Goal: Task Accomplishment & Management: Manage account settings

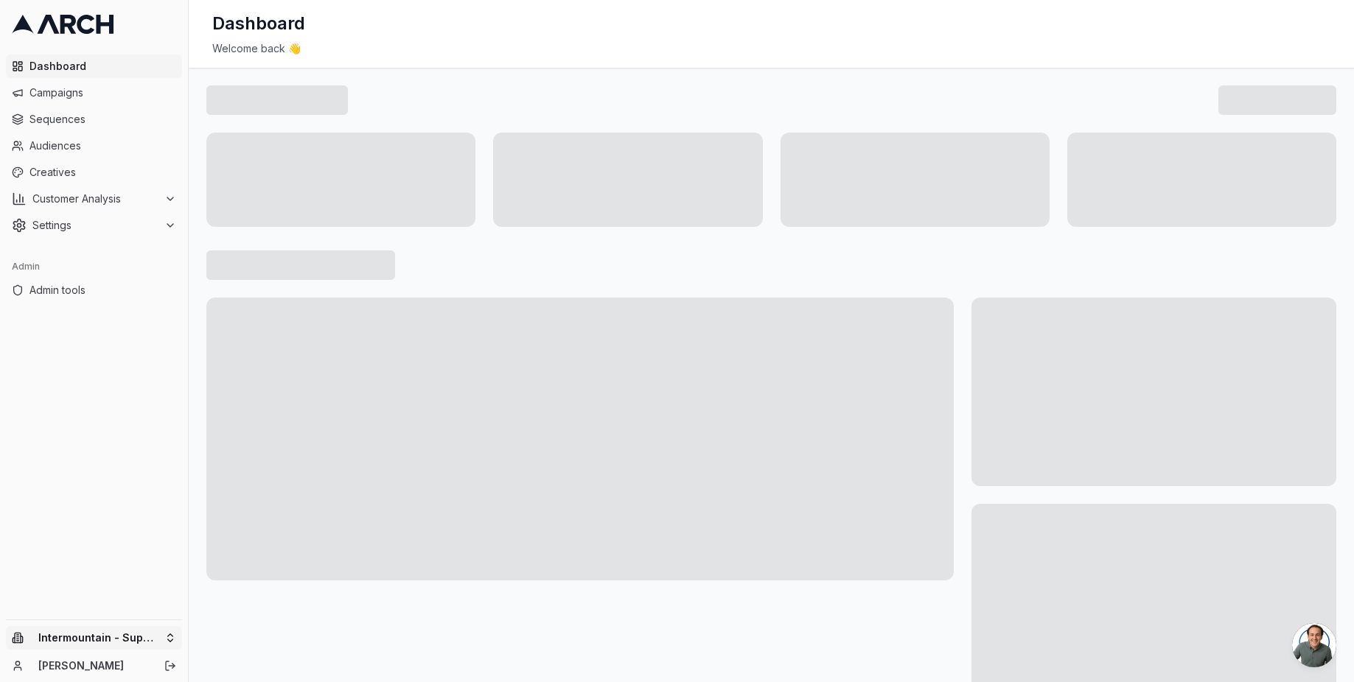
click at [158, 635] on html "Dashboard Campaigns Sequences Audiences Creatives Customer Analysis Settings Ad…" at bounding box center [677, 341] width 1354 height 682
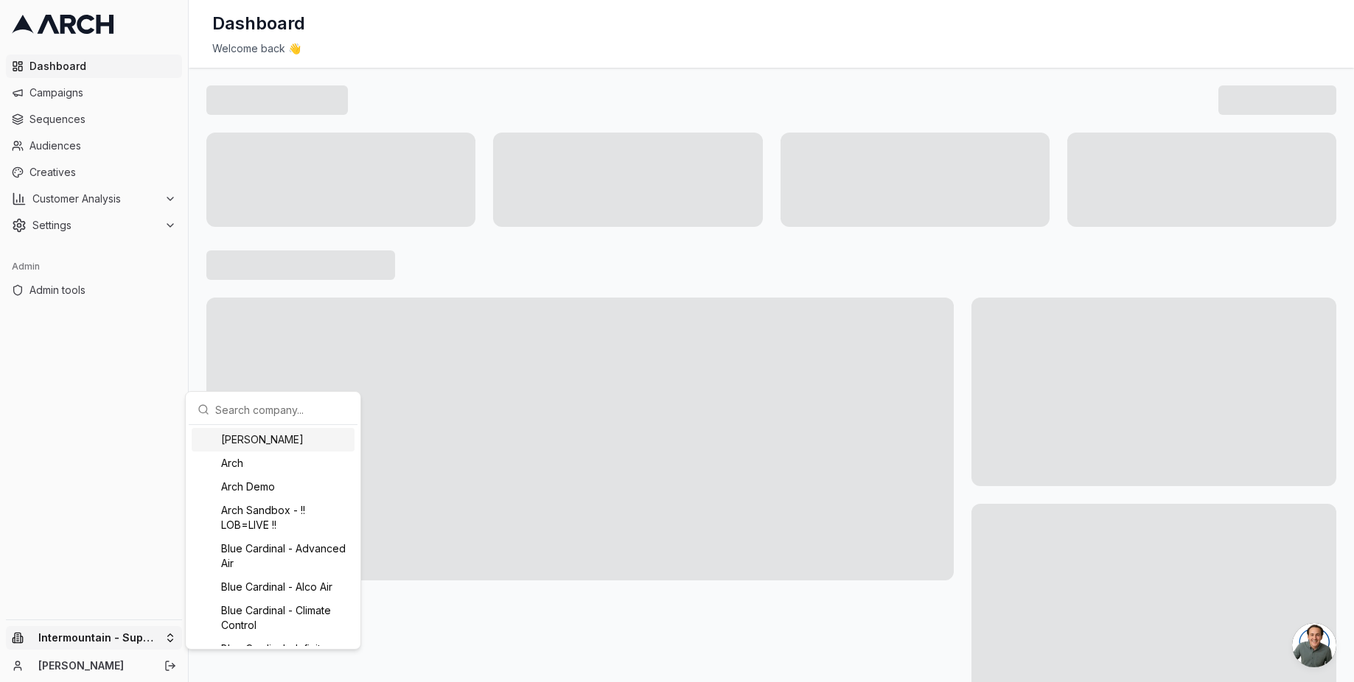
click at [290, 408] on input "text" at bounding box center [281, 409] width 133 height 29
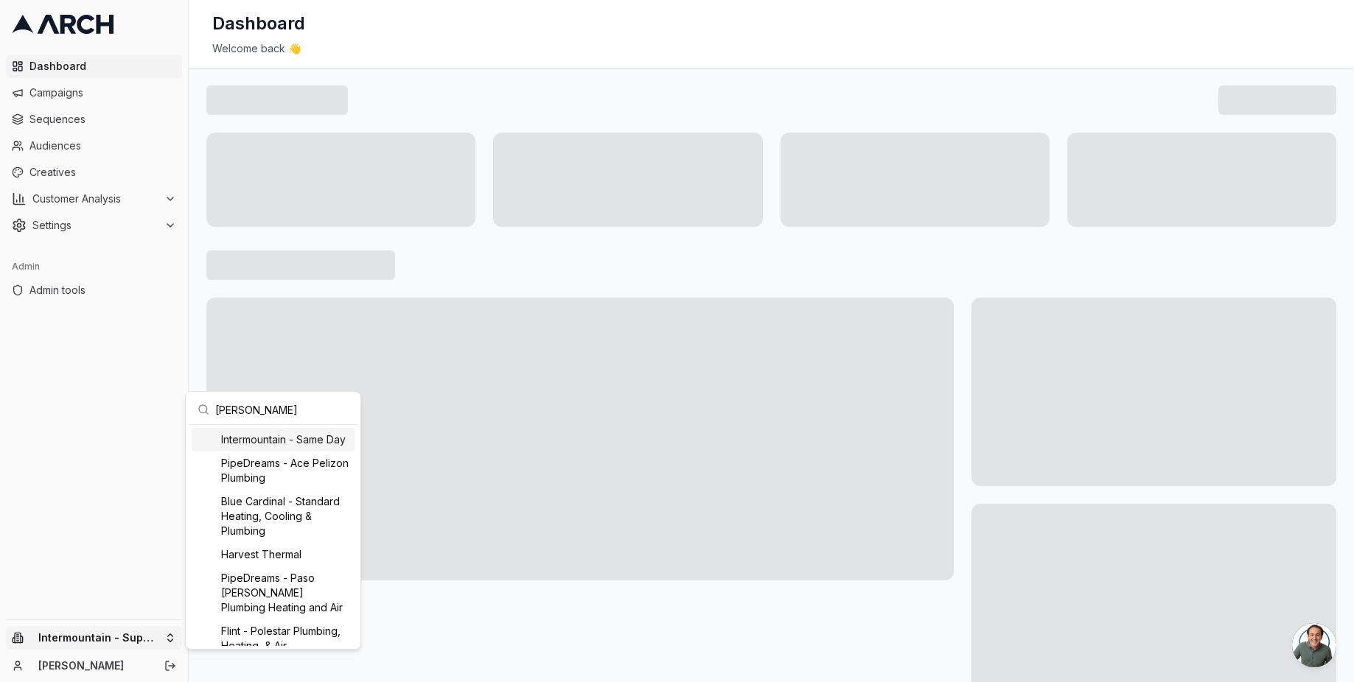
type input "[PERSON_NAME]"
click at [297, 451] on div "Intermountain - Same Day" at bounding box center [273, 440] width 163 height 24
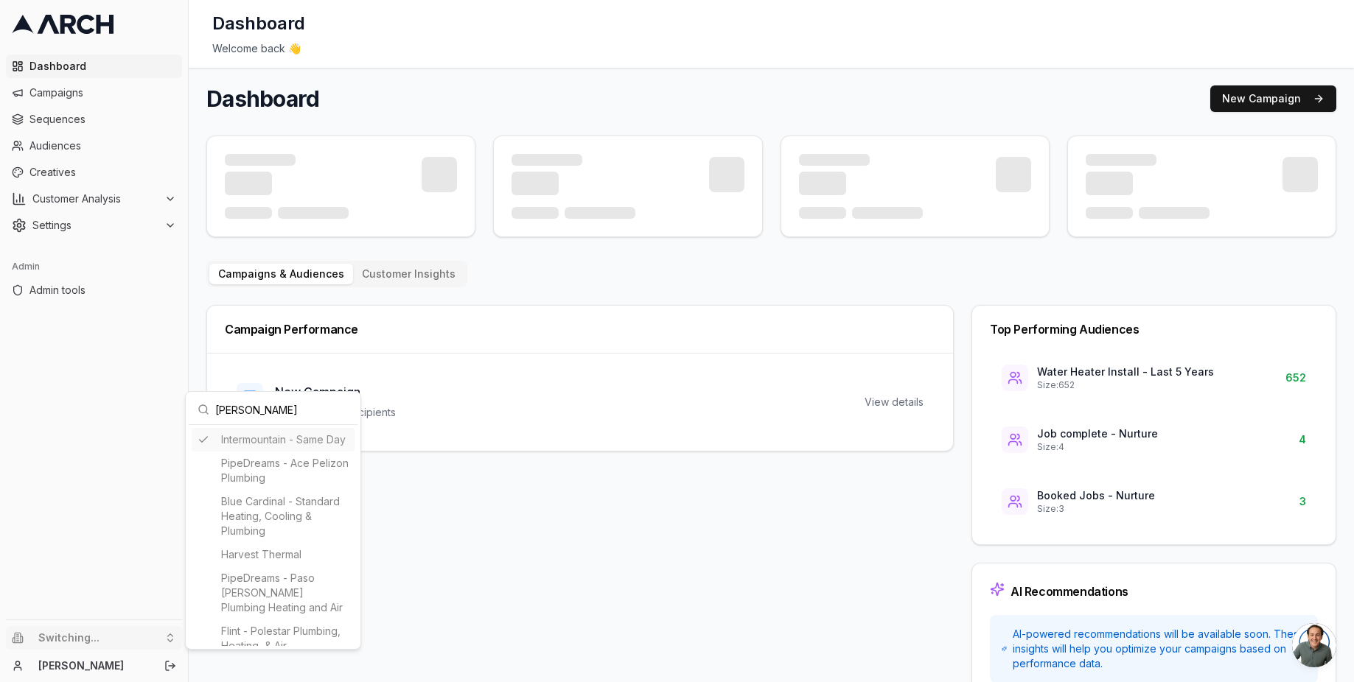
click at [276, 444] on div "Intermountain - Same Day PipeDreams - Ace Pelizon Plumbing Blue Cardinal - Stan…" at bounding box center [273, 550] width 163 height 245
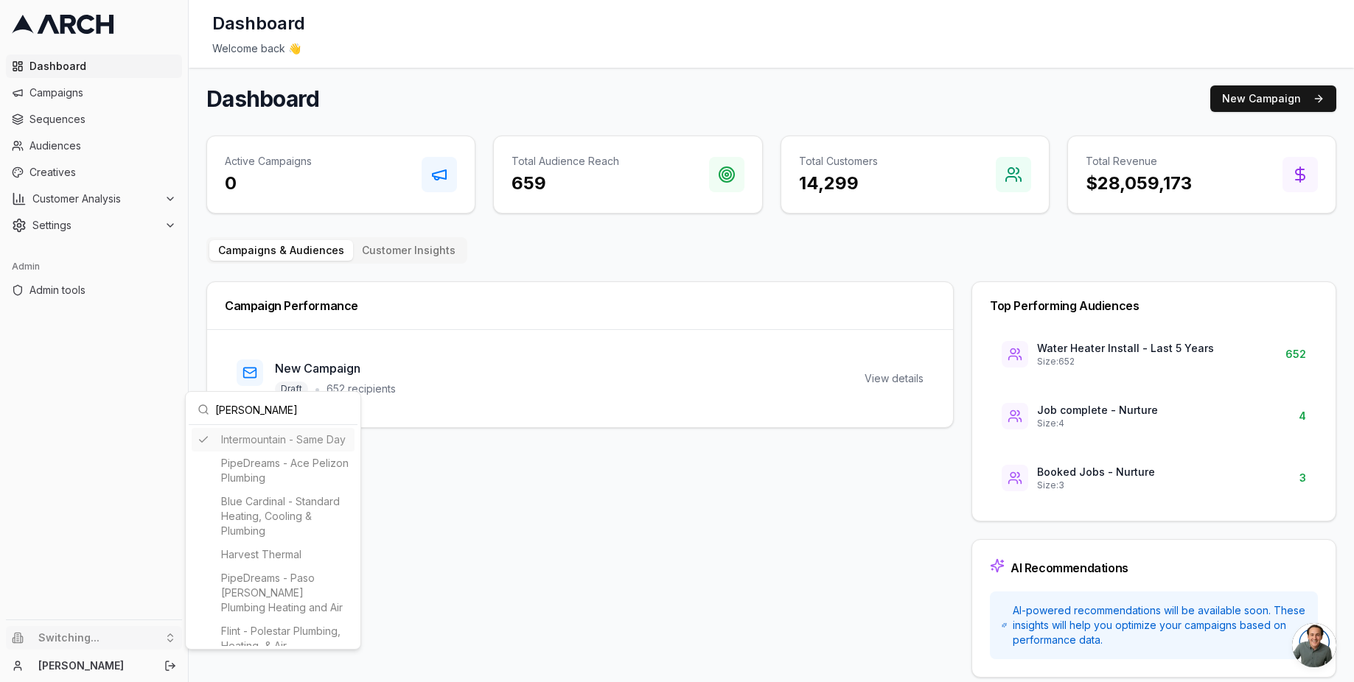
click at [247, 447] on div "Intermountain - Same Day PipeDreams - Ace Pelizon Plumbing Blue Cardinal - Stan…" at bounding box center [273, 550] width 163 height 245
click at [481, 462] on html "Dashboard Campaigns Sequences Audiences Creatives Customer Analysis Settings Ad…" at bounding box center [677, 341] width 1354 height 682
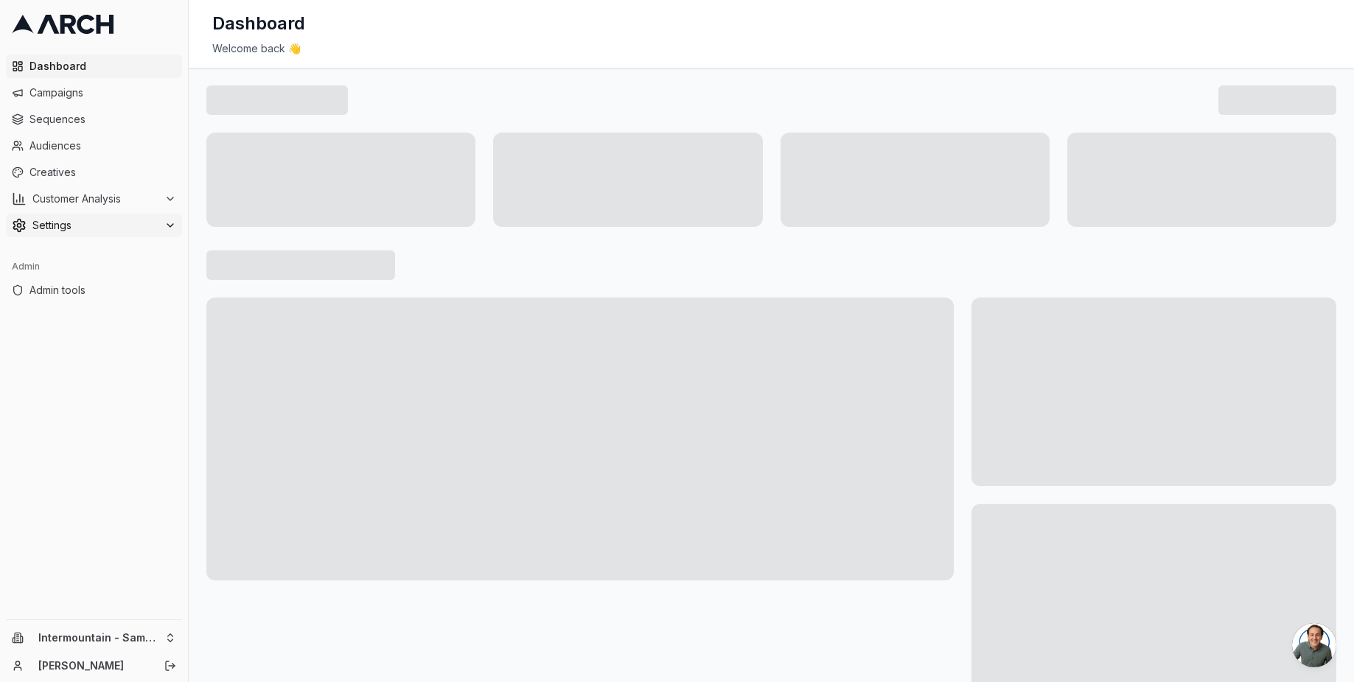
click at [109, 222] on span "Settings" at bounding box center [95, 225] width 126 height 15
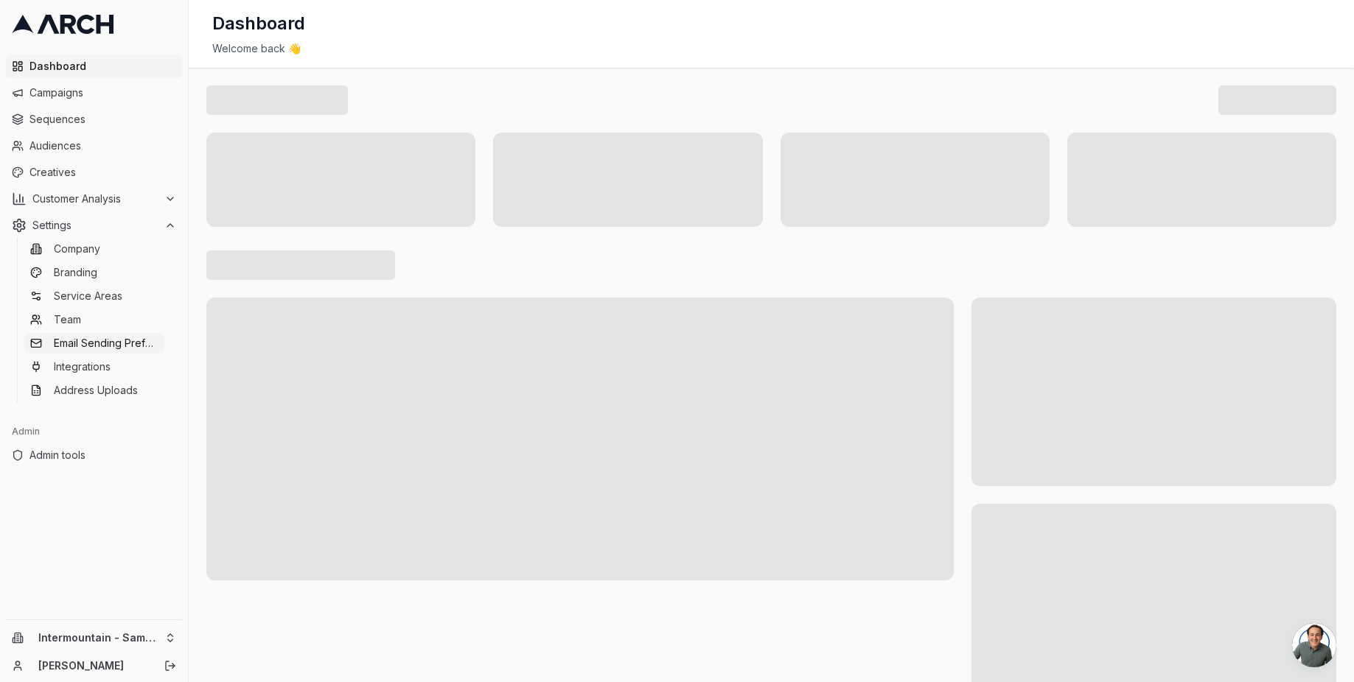
click at [125, 349] on span "Email Sending Preferences" at bounding box center [106, 343] width 105 height 15
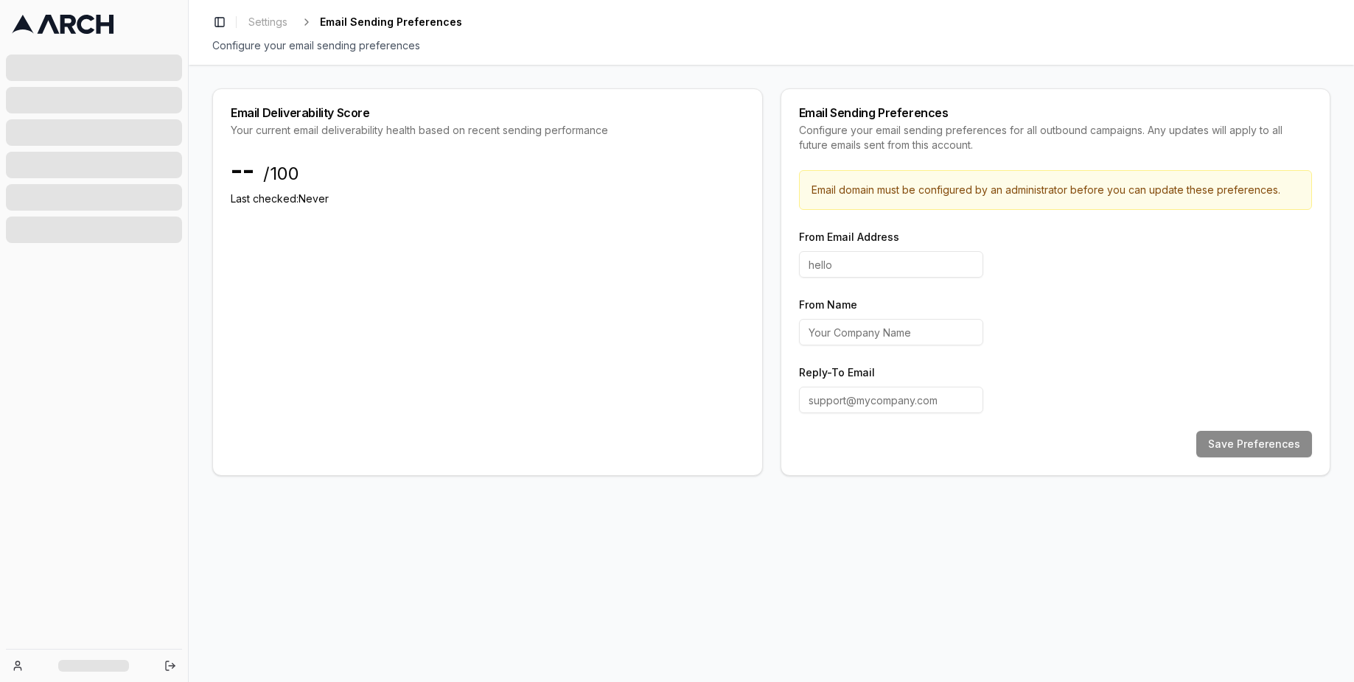
type input "hello"
type input "Same Day"
type input "customerexperience@intermountainhs.com"
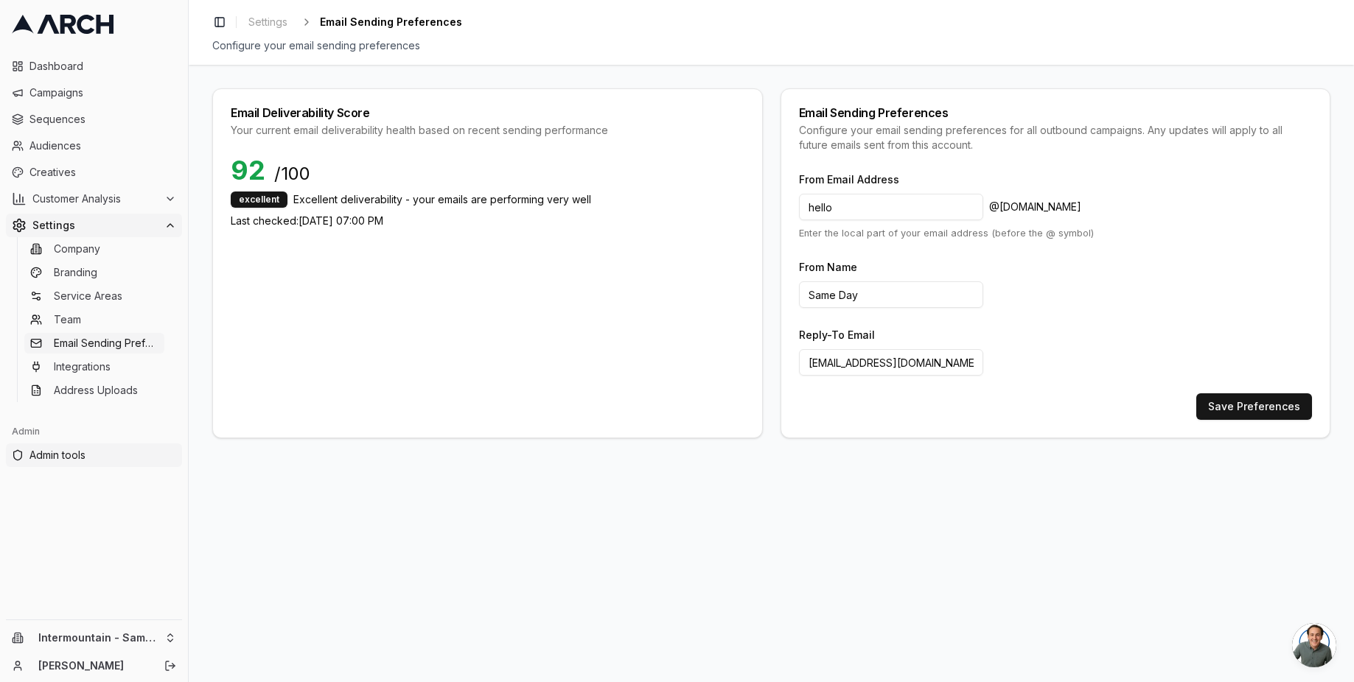
click at [57, 452] on span "Admin tools" at bounding box center [102, 455] width 147 height 15
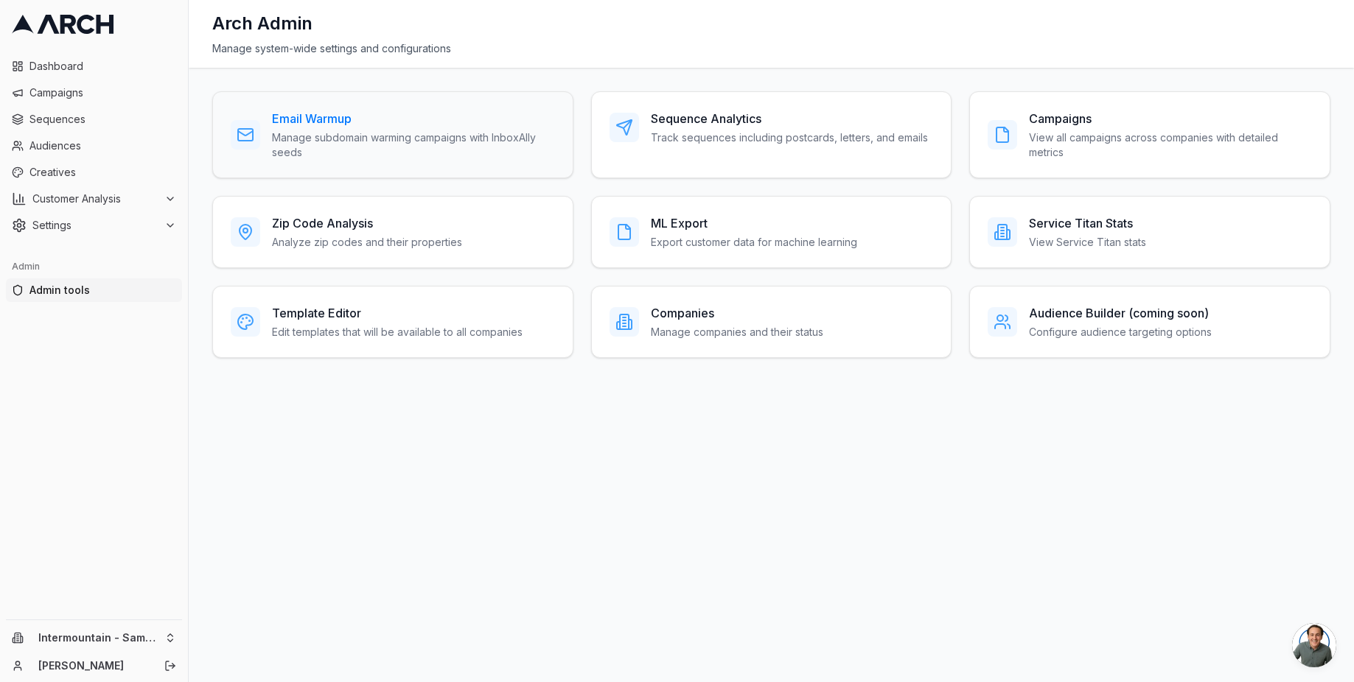
click at [323, 115] on h3 "Email Warmup" at bounding box center [413, 119] width 283 height 18
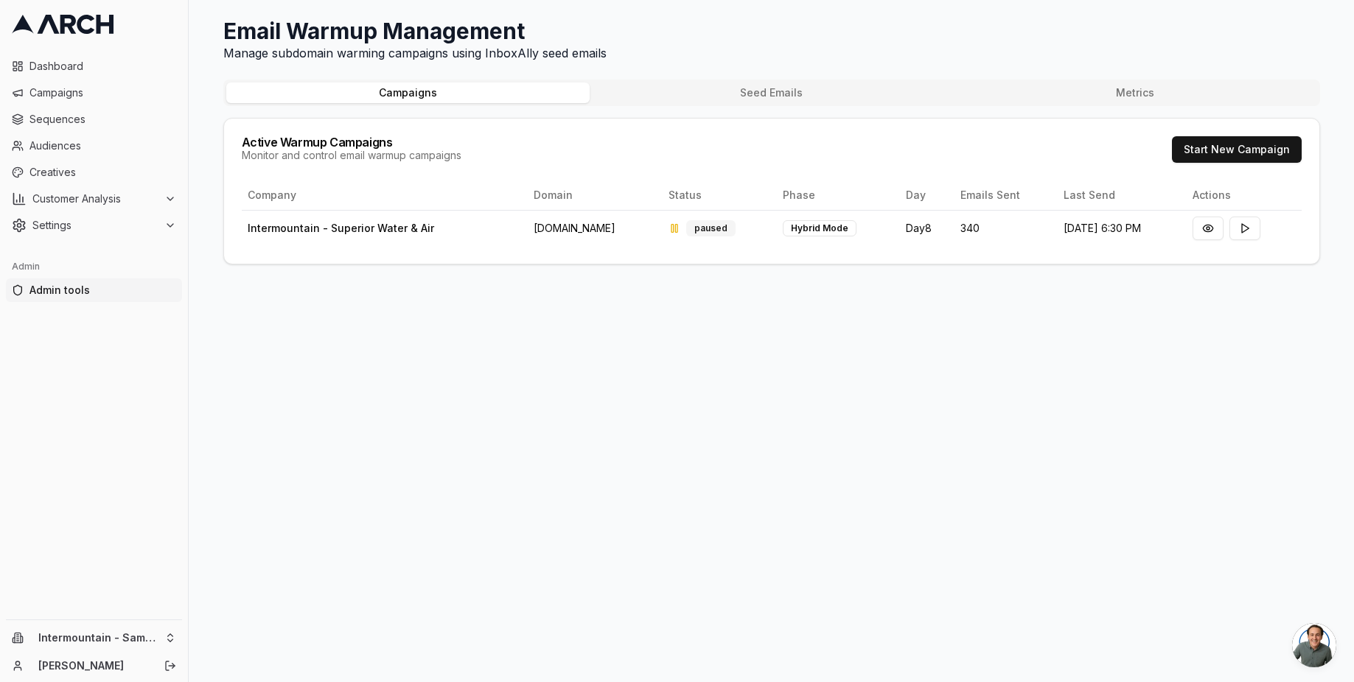
click at [790, 88] on button "Seed Emails" at bounding box center [771, 93] width 363 height 21
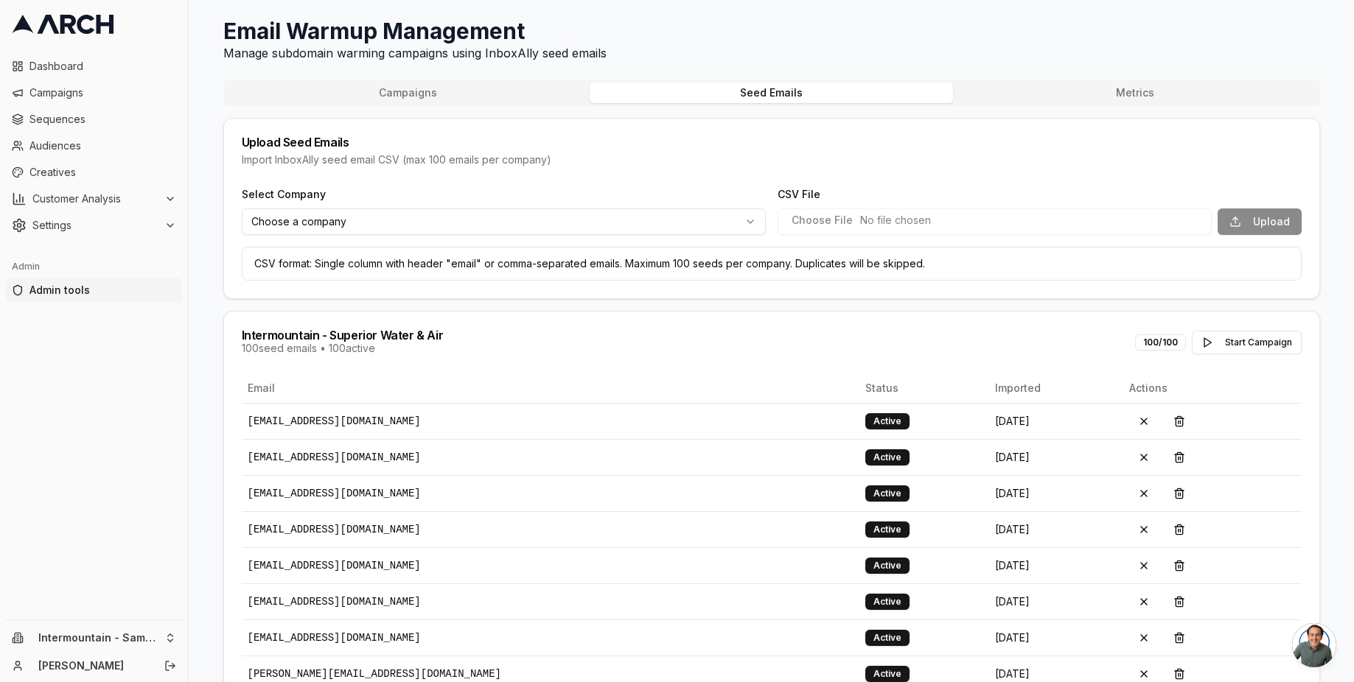
click at [1088, 88] on button "Metrics" at bounding box center [1134, 93] width 363 height 21
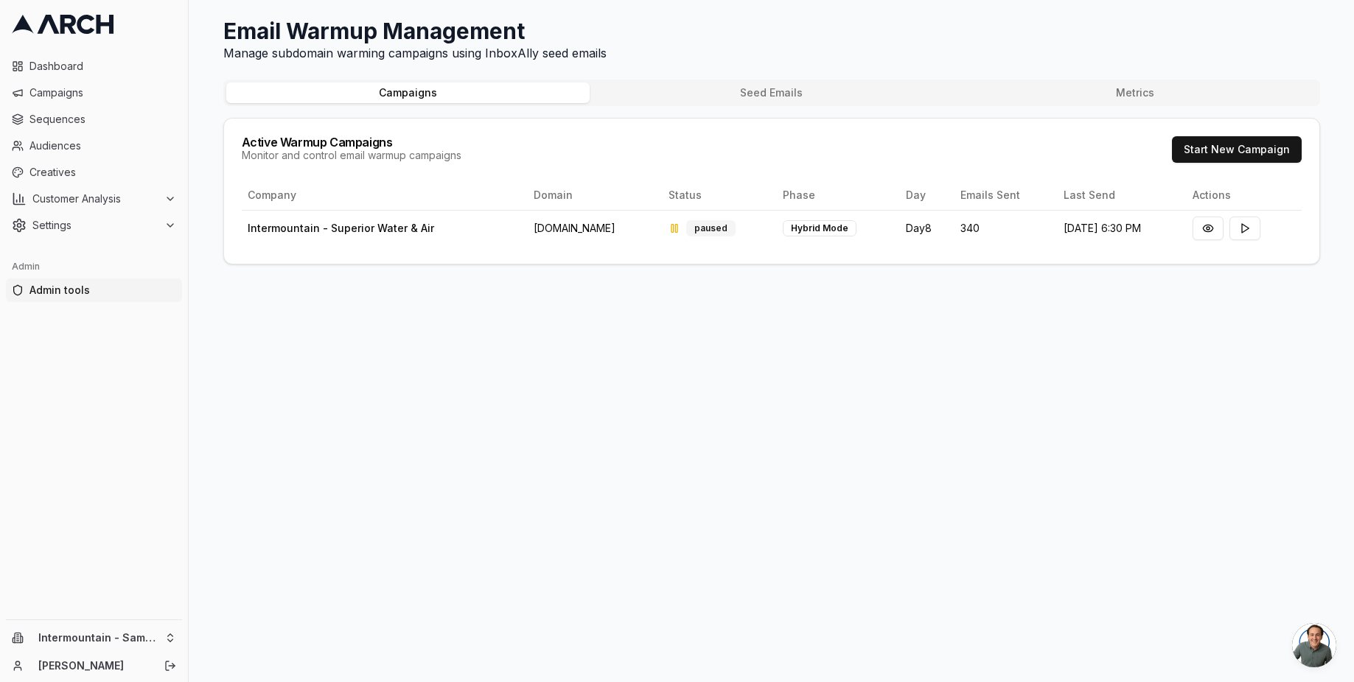
click at [413, 99] on button "Campaigns" at bounding box center [407, 93] width 363 height 21
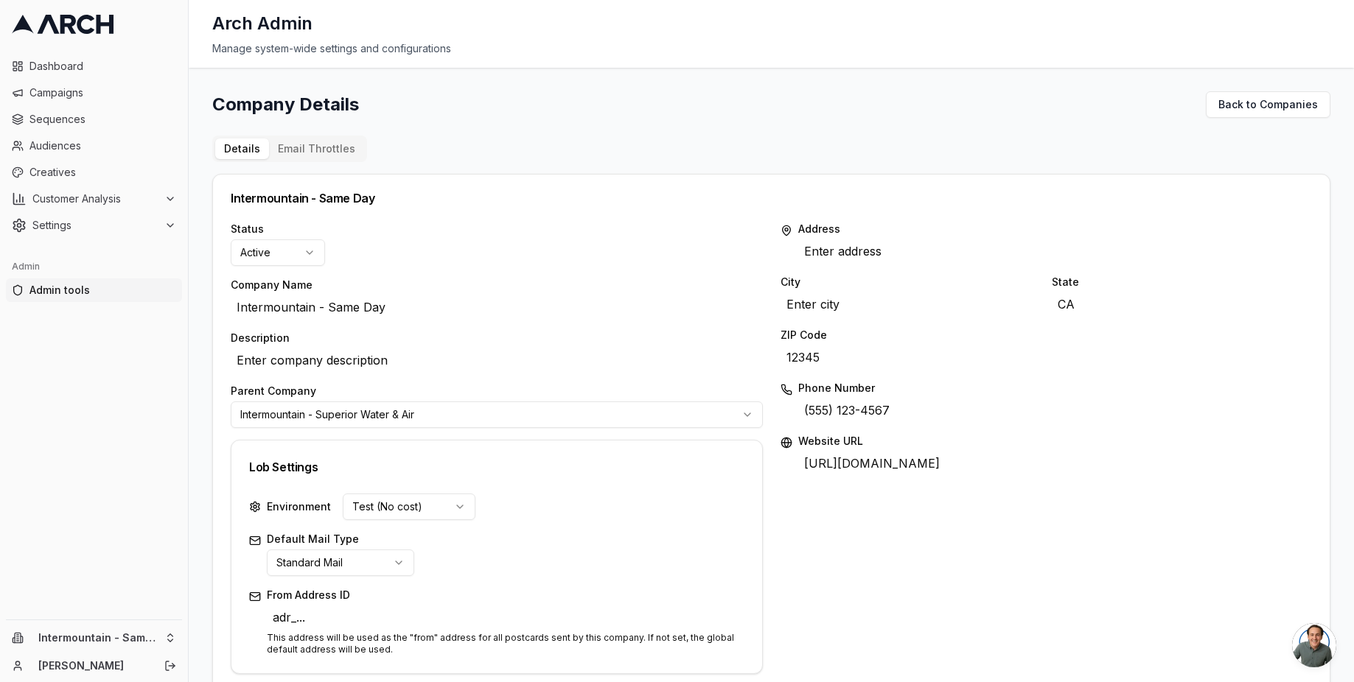
click at [315, 97] on div "Company Details Back to Companies Details Email Throttles Intermountain - Same …" at bounding box center [771, 663] width 1118 height 1144
